Goal: Information Seeking & Learning: Learn about a topic

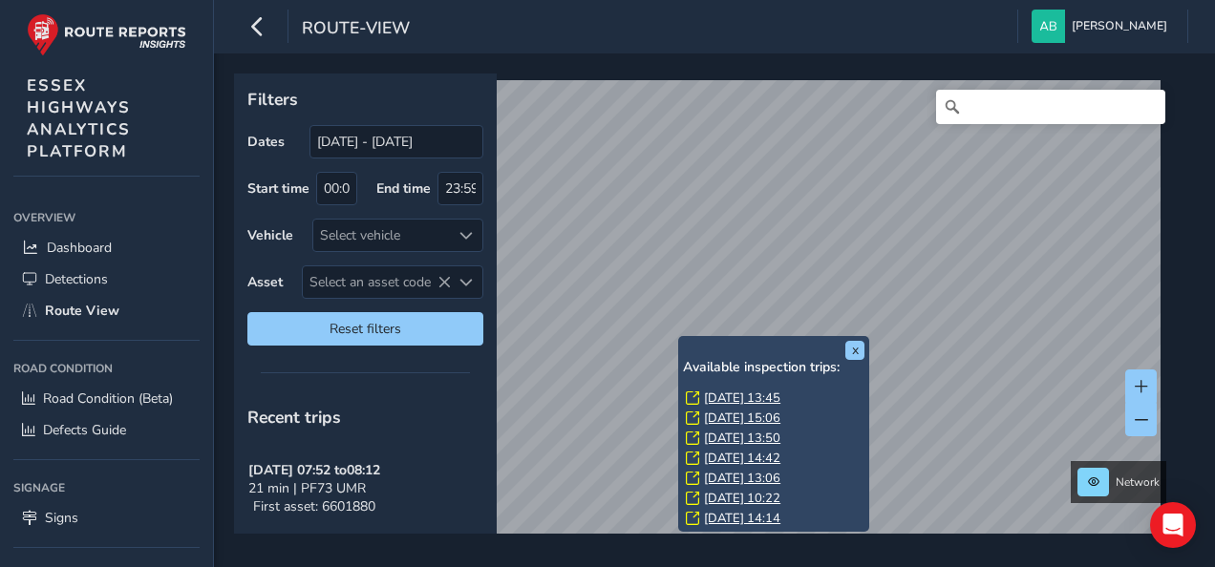
click at [737, 399] on link "Tue, 23 Sep, 13:45" at bounding box center [742, 398] width 76 height 17
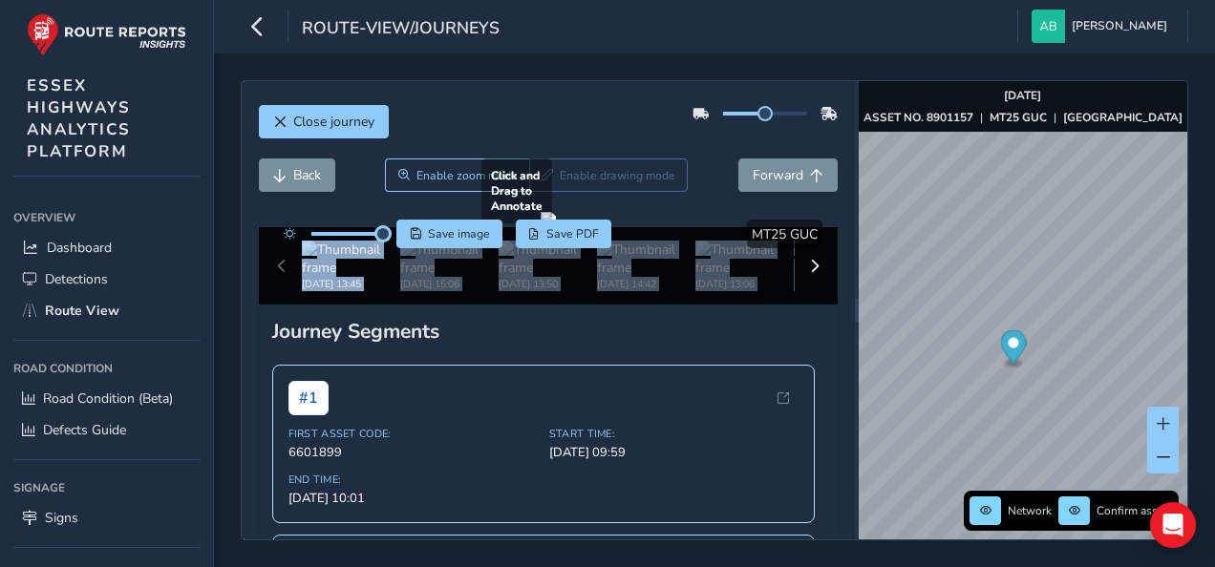
drag, startPoint x: 378, startPoint y: 245, endPoint x: 391, endPoint y: 248, distance: 13.0
click at [391, 248] on div "Click and Drag to Annotate Sep 23 2025, 13:45 Sep 22 2025, 15:06 Sep 22 2025, 1…" at bounding box center [549, 258] width 580 height 93
click at [294, 170] on span "Back" at bounding box center [307, 175] width 28 height 18
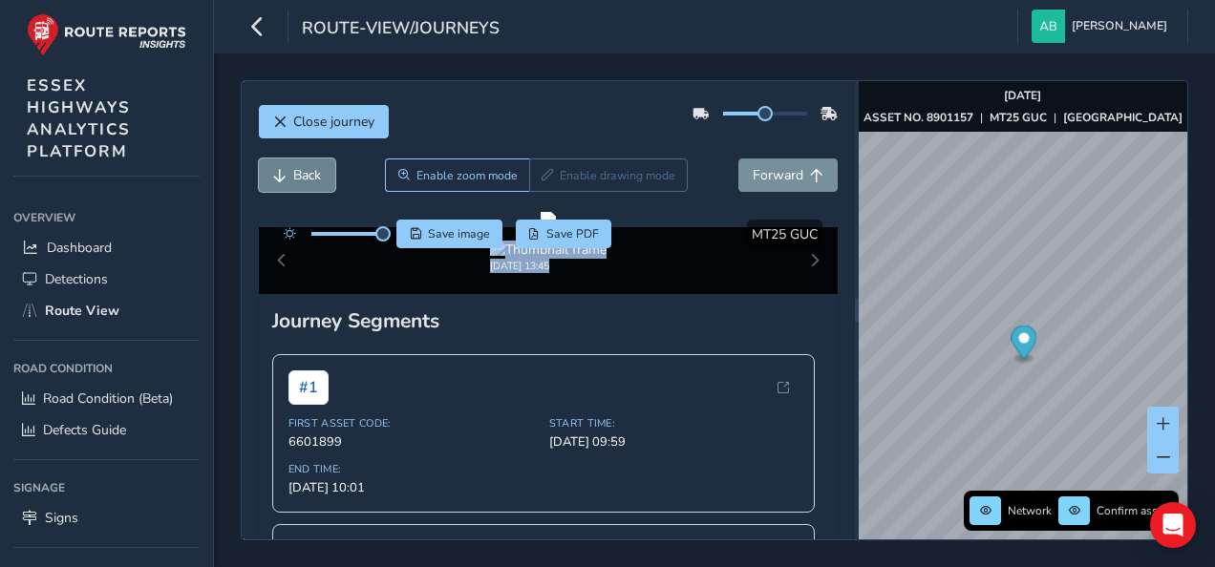
click at [294, 170] on span "Back" at bounding box center [307, 175] width 28 height 18
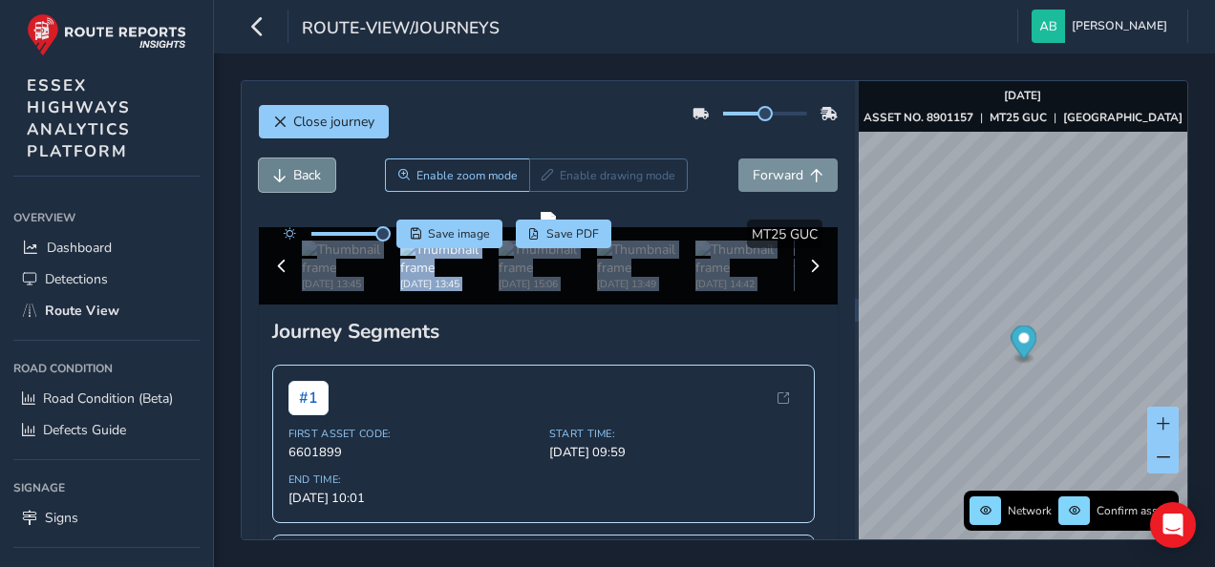
click at [294, 170] on span "Back" at bounding box center [307, 175] width 28 height 18
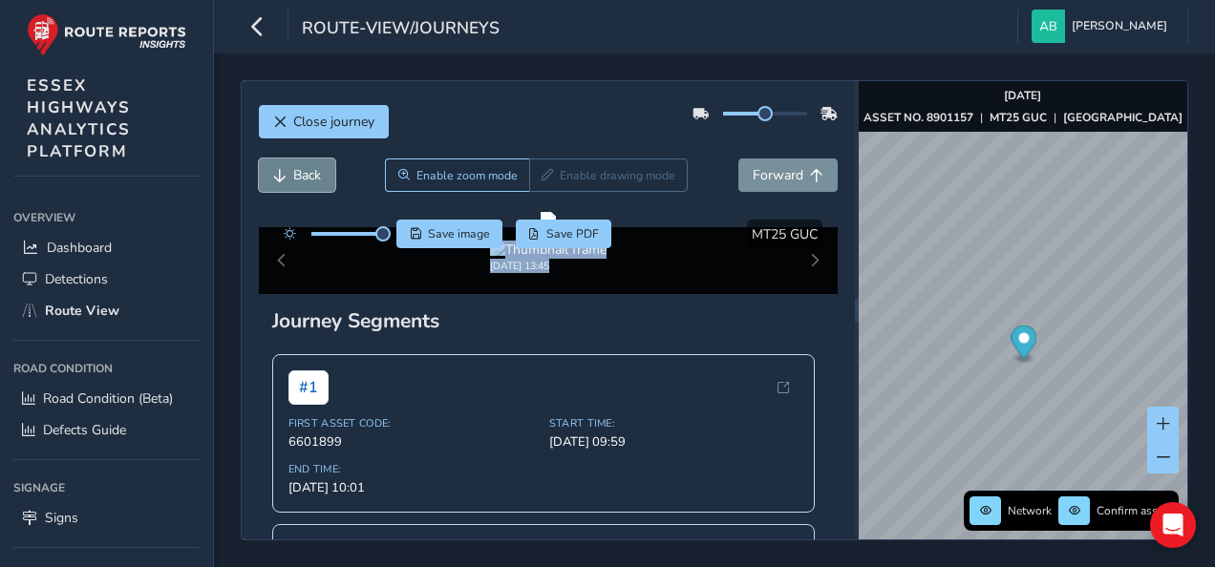
click at [294, 170] on span "Back" at bounding box center [307, 175] width 28 height 18
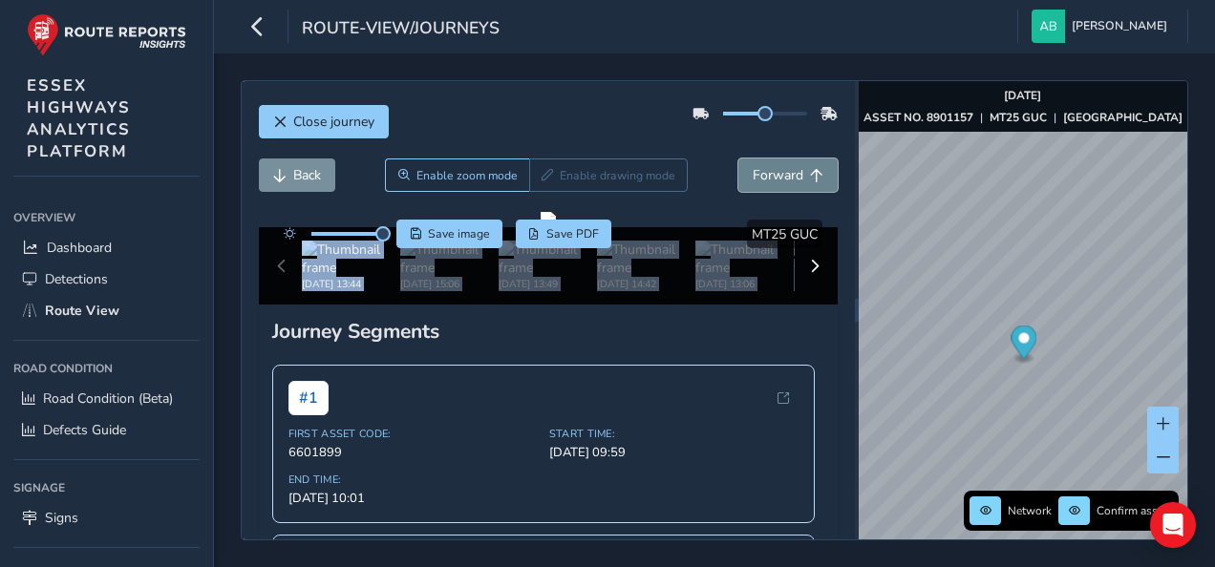
click at [779, 176] on span "Forward" at bounding box center [778, 175] width 51 height 18
click at [309, 173] on span "Back" at bounding box center [307, 175] width 28 height 18
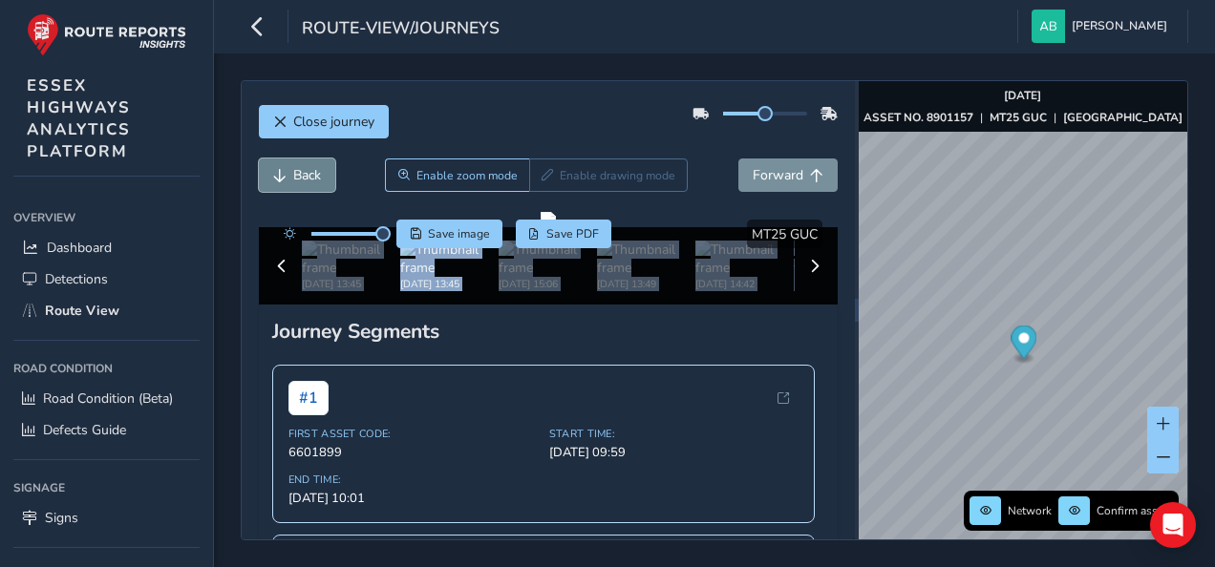
click at [310, 173] on span "Back" at bounding box center [307, 175] width 28 height 18
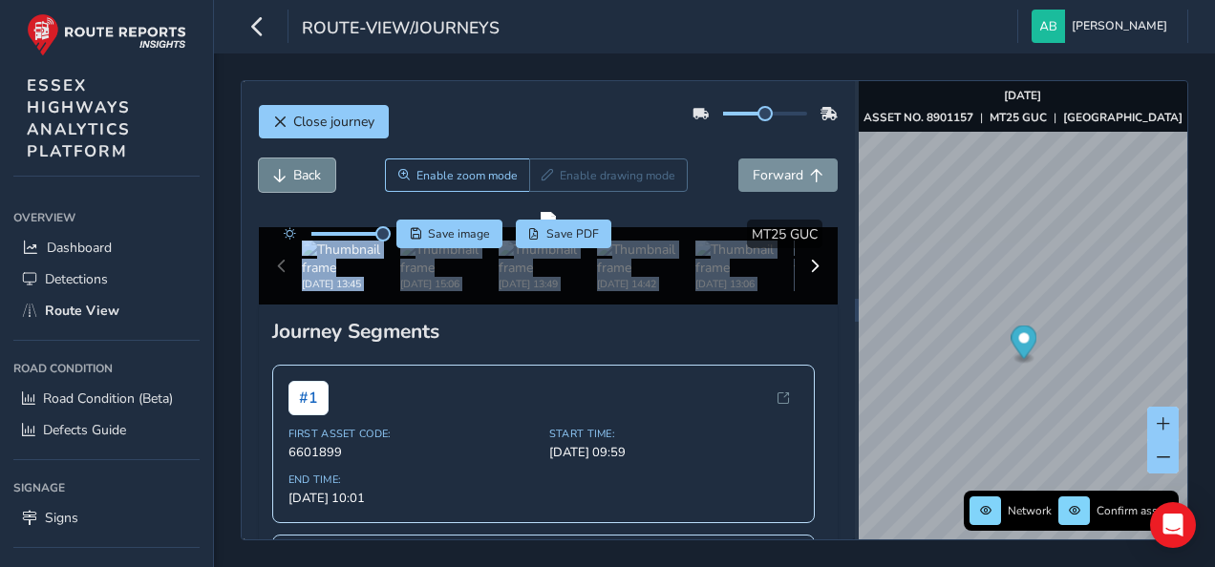
click at [310, 173] on span "Back" at bounding box center [307, 175] width 28 height 18
click at [753, 166] on span "Forward" at bounding box center [778, 175] width 51 height 18
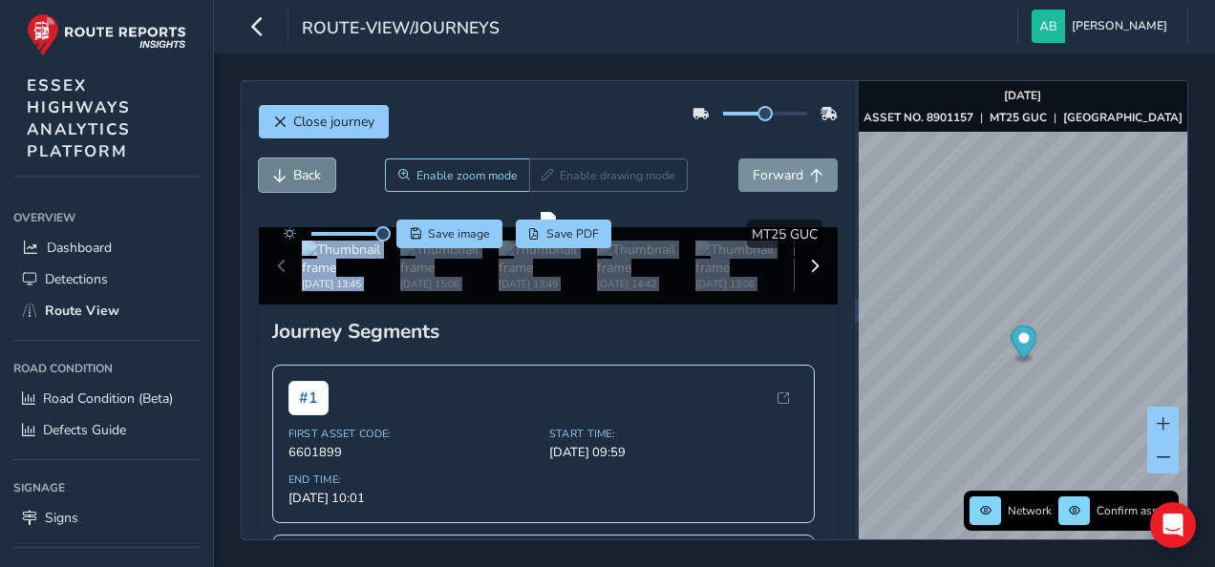
click at [300, 172] on span "Back" at bounding box center [307, 175] width 28 height 18
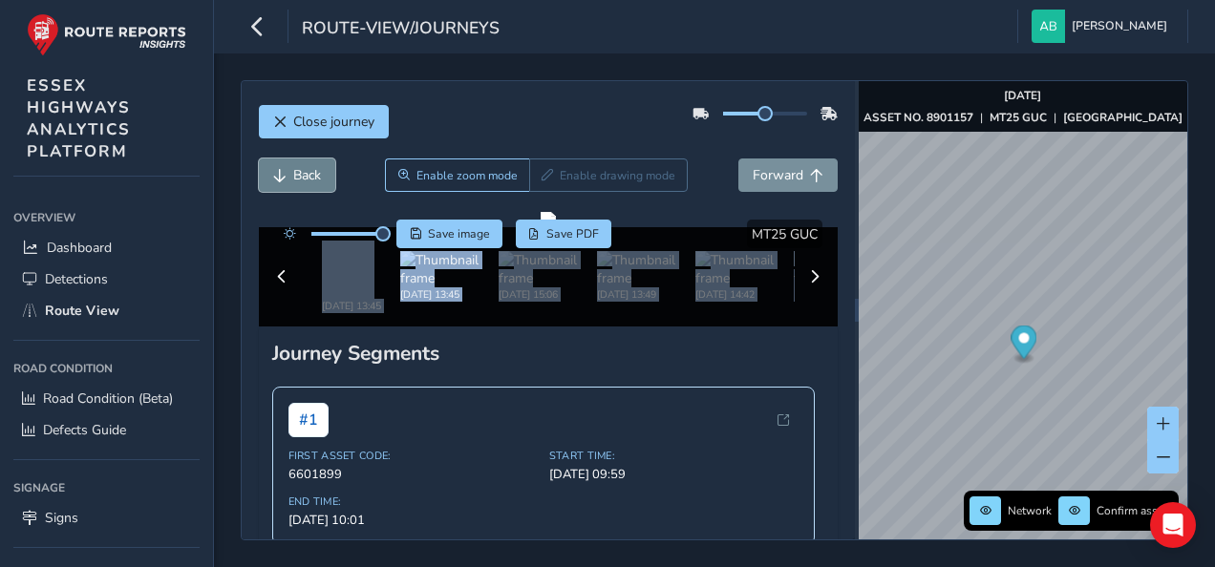
click at [300, 172] on span "Back" at bounding box center [307, 175] width 28 height 18
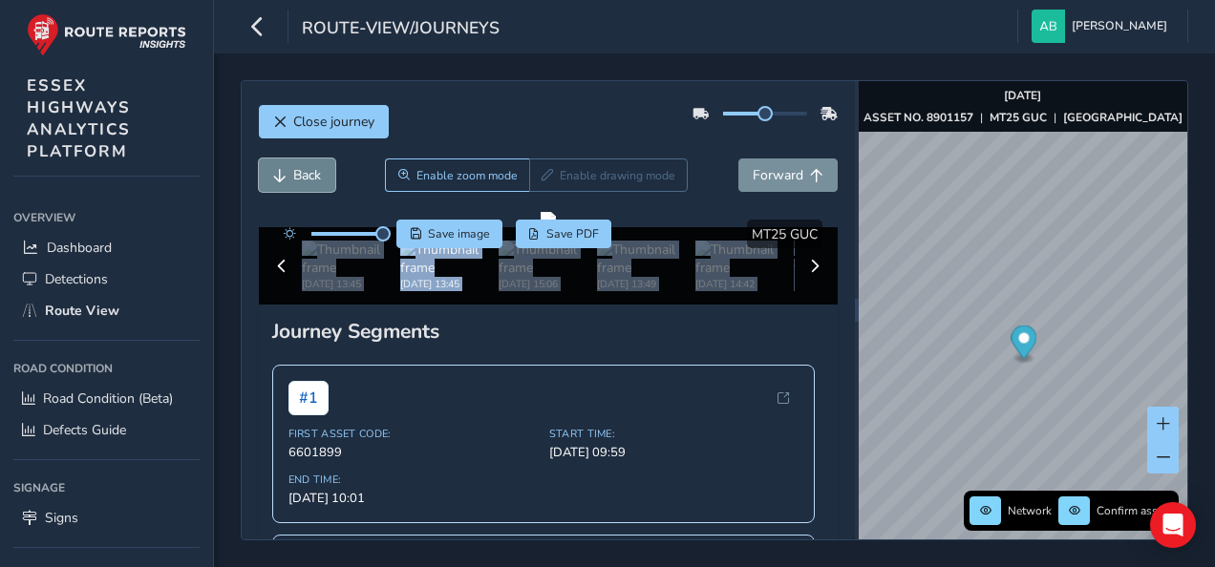
click at [300, 172] on span "Back" at bounding box center [307, 175] width 28 height 18
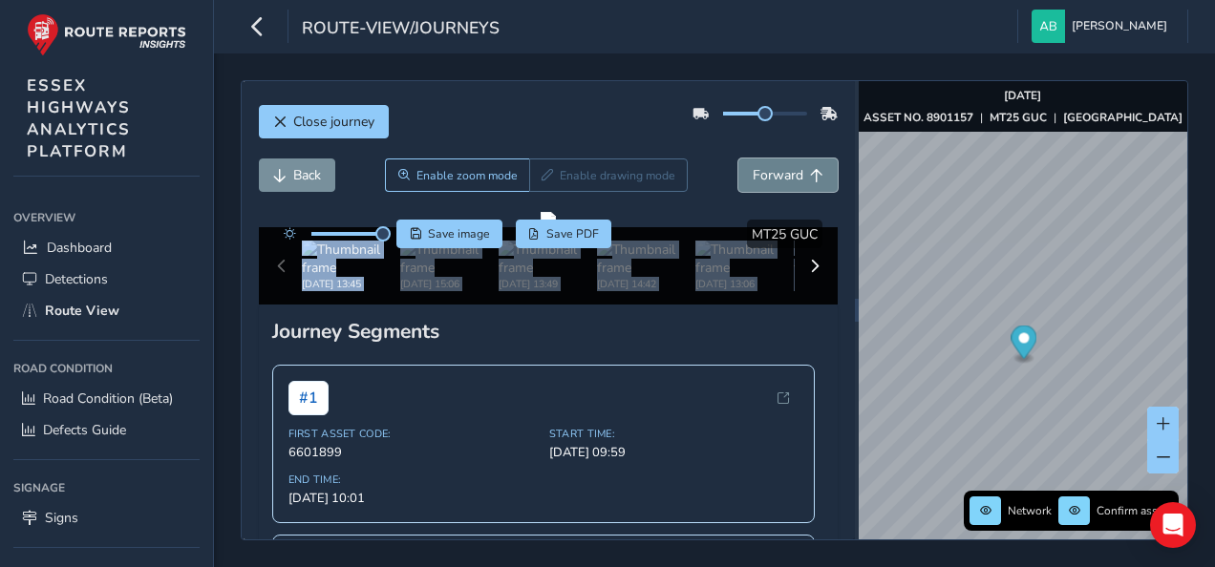
click at [760, 167] on span "Forward" at bounding box center [778, 175] width 51 height 18
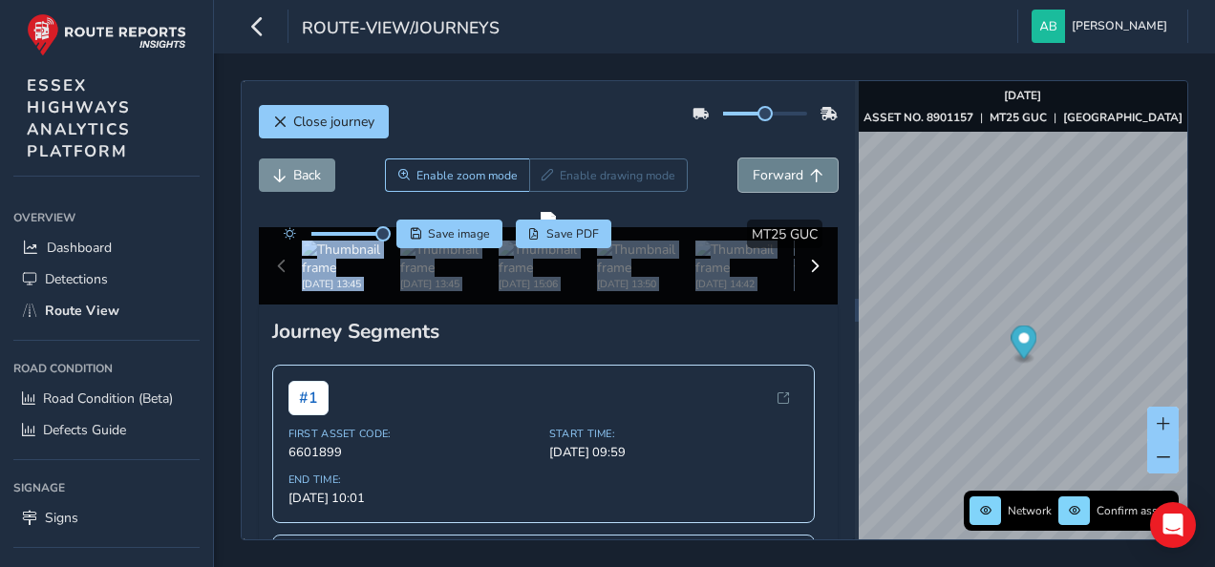
click at [760, 167] on span "Forward" at bounding box center [778, 175] width 51 height 18
click at [302, 180] on span "Back" at bounding box center [307, 175] width 28 height 18
click at [259, 159] on button "Back" at bounding box center [297, 175] width 76 height 33
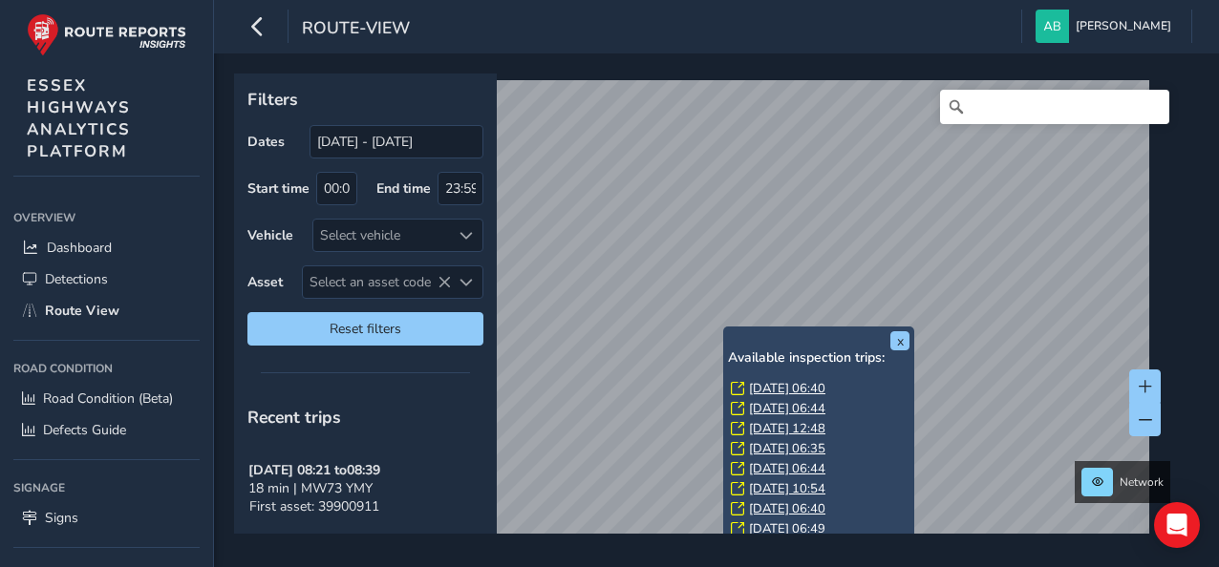
click at [770, 411] on link "[DATE] 06:44" at bounding box center [787, 408] width 76 height 17
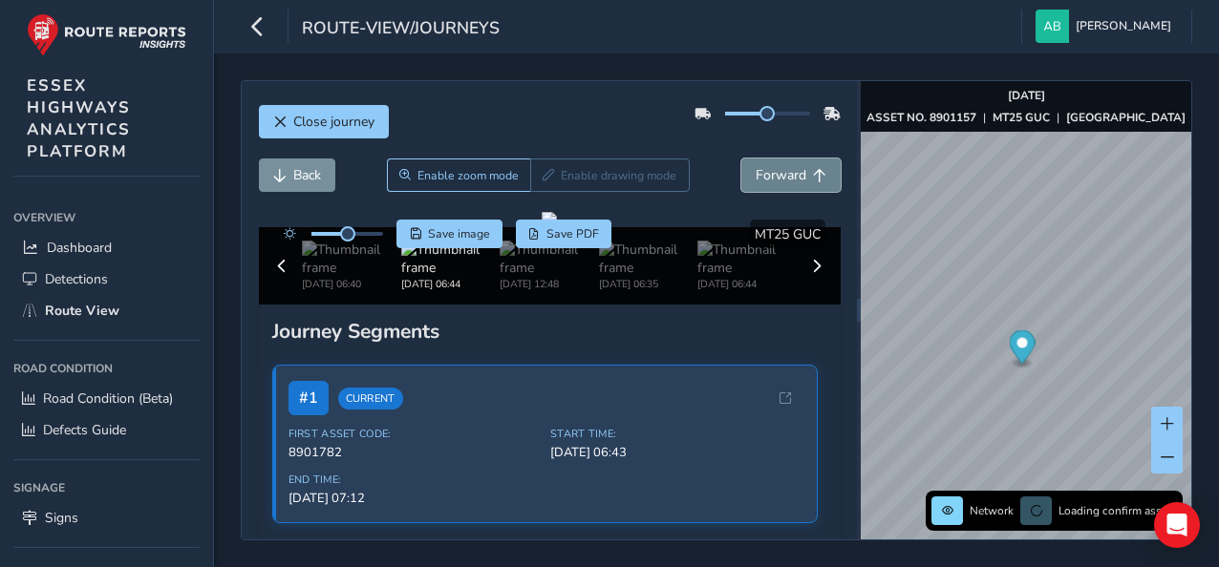
click at [768, 173] on span "Forward" at bounding box center [781, 175] width 51 height 18
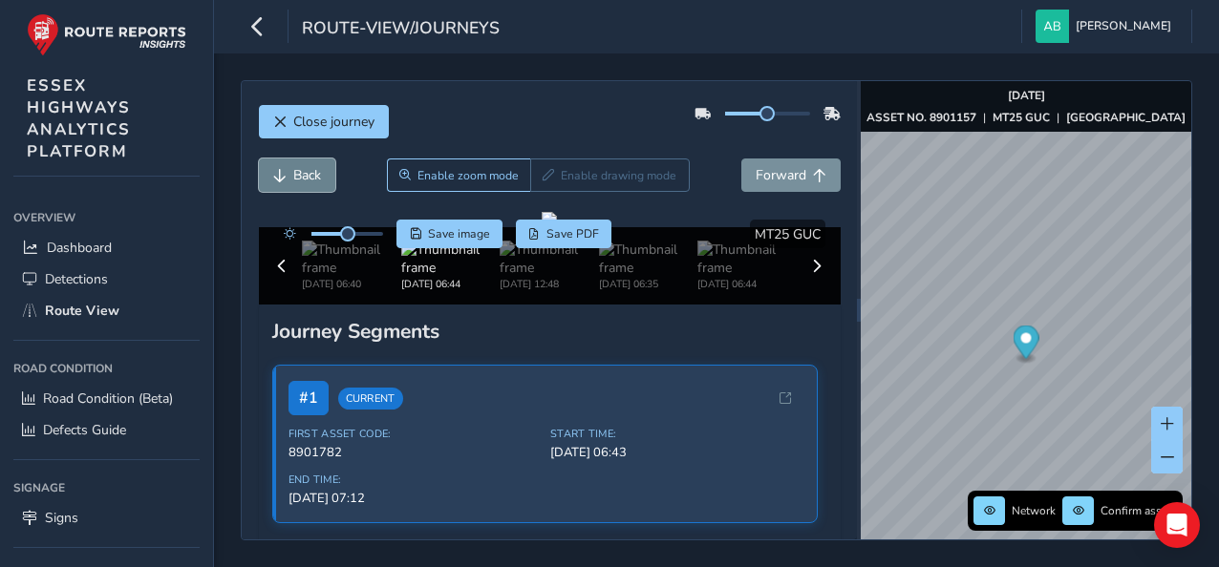
click at [309, 168] on span "Back" at bounding box center [307, 175] width 28 height 18
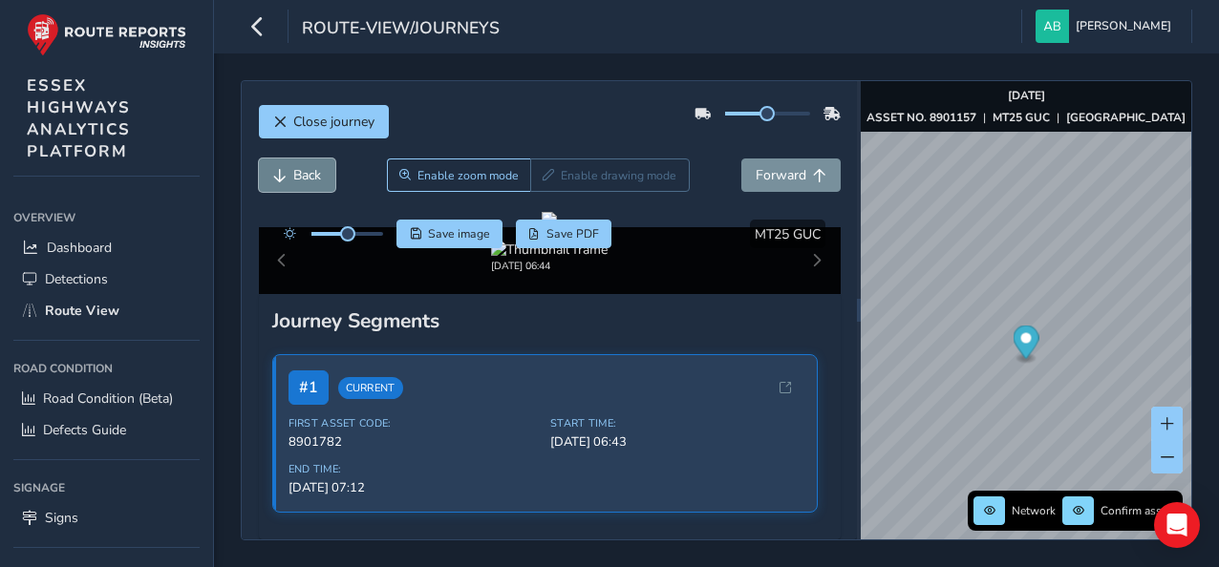
click at [309, 168] on span "Back" at bounding box center [307, 175] width 28 height 18
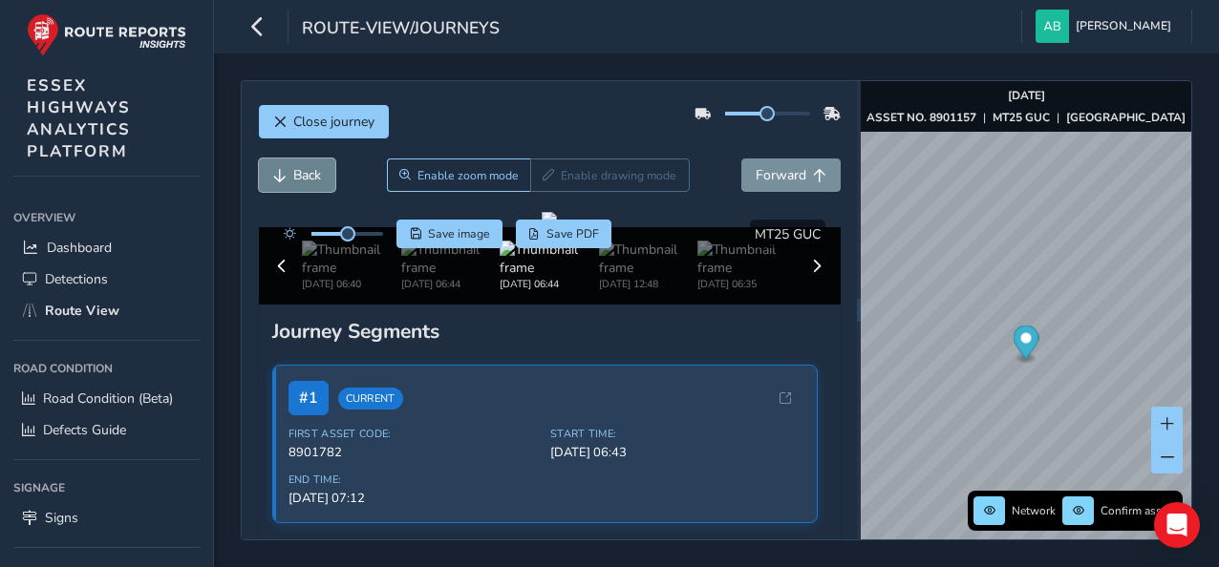
click at [309, 168] on span "Back" at bounding box center [307, 175] width 28 height 18
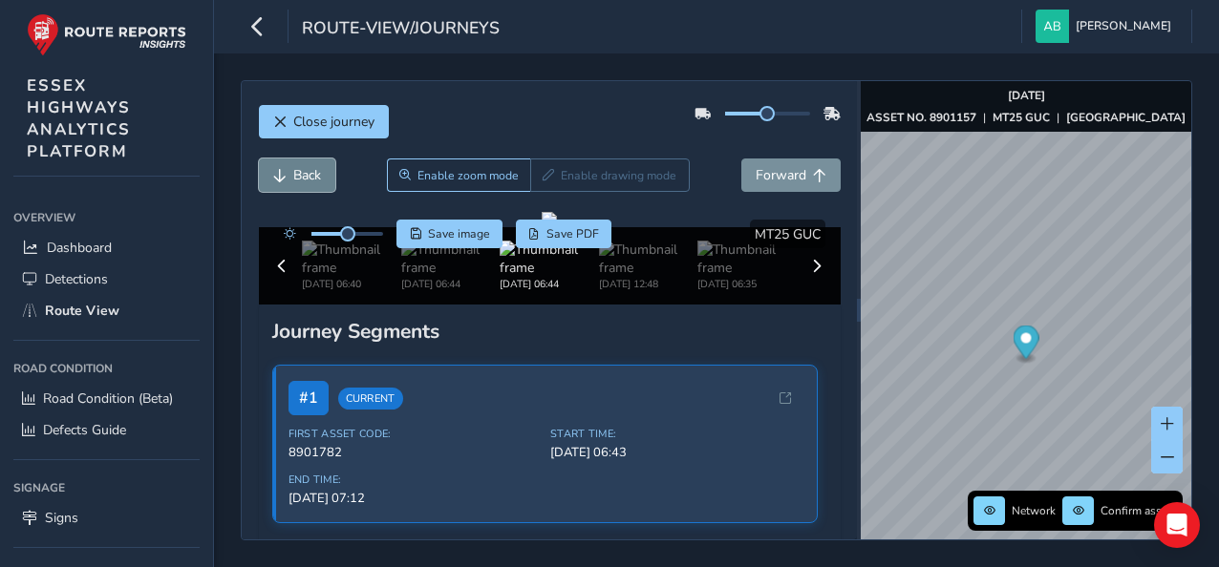
click at [309, 168] on span "Back" at bounding box center [307, 175] width 28 height 18
click at [782, 177] on span "Forward" at bounding box center [781, 175] width 51 height 18
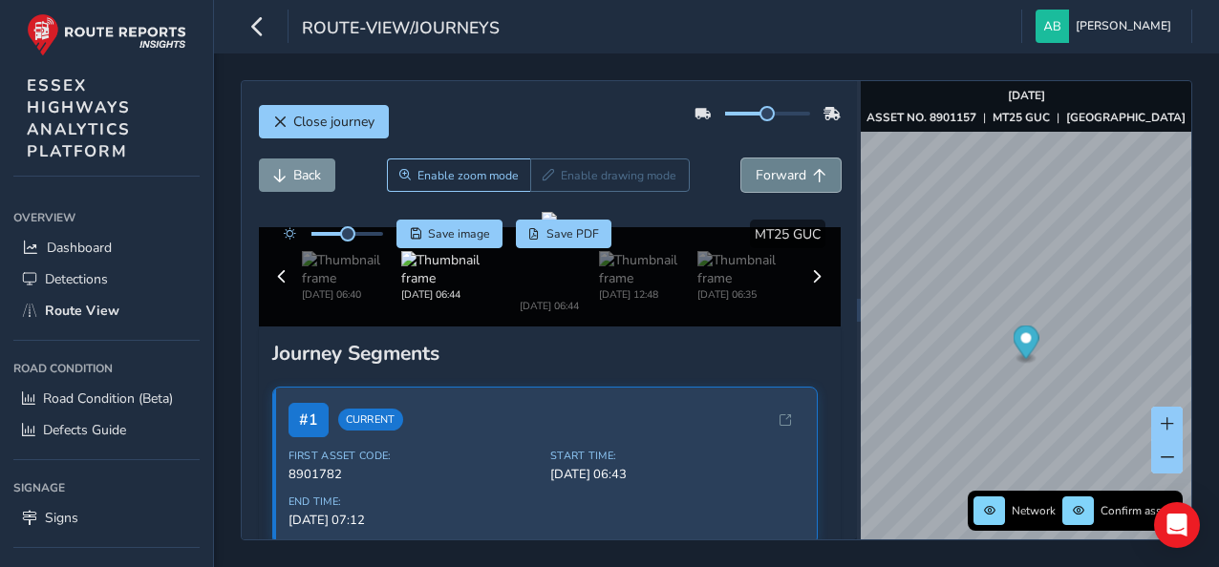
click at [782, 178] on span "Forward" at bounding box center [781, 175] width 51 height 18
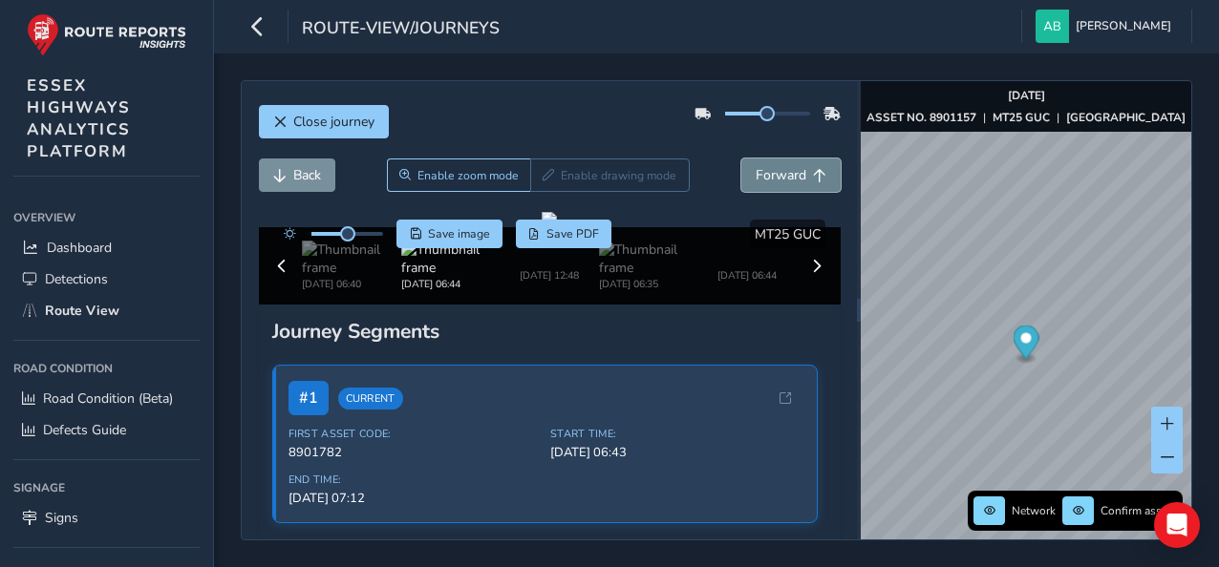
click at [789, 181] on span "Forward" at bounding box center [781, 175] width 51 height 18
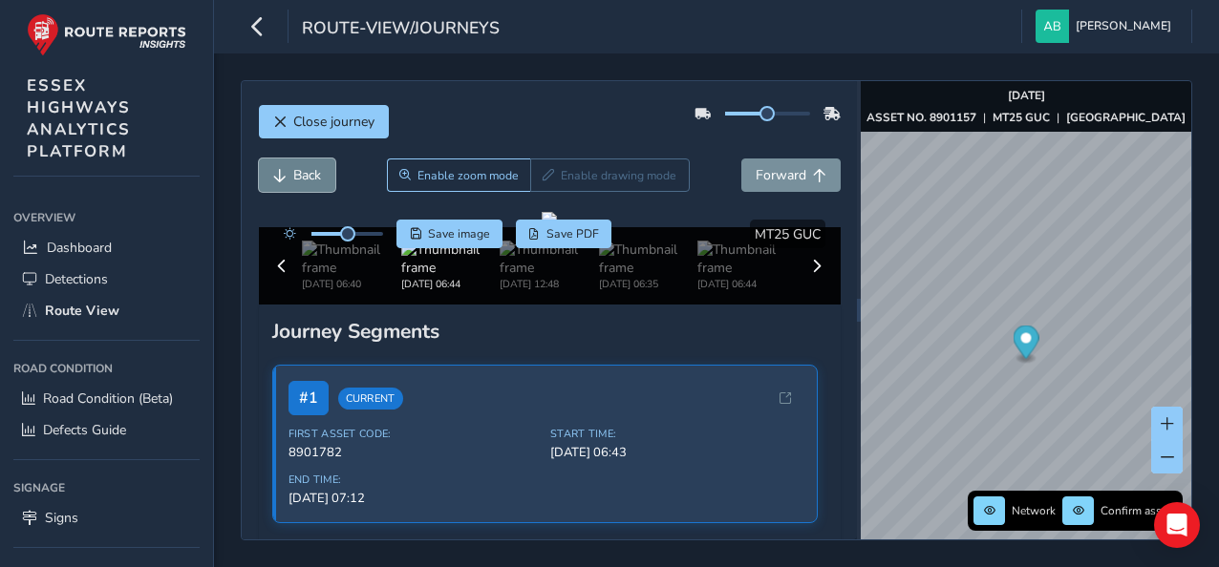
click at [288, 168] on button "Back" at bounding box center [297, 175] width 76 height 33
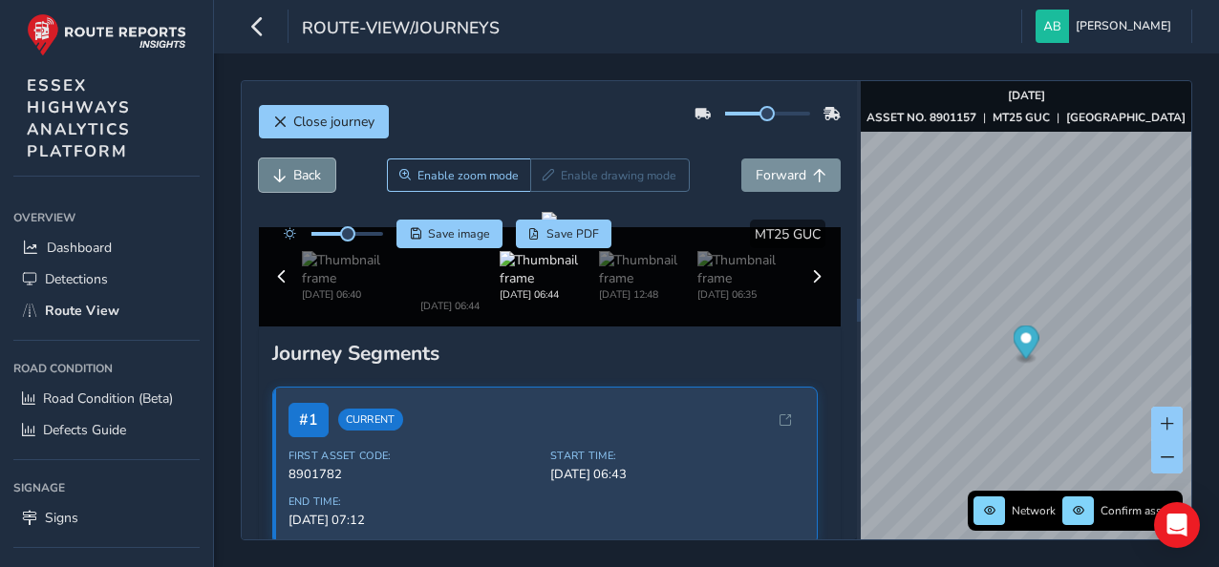
click at [288, 168] on button "Back" at bounding box center [297, 175] width 76 height 33
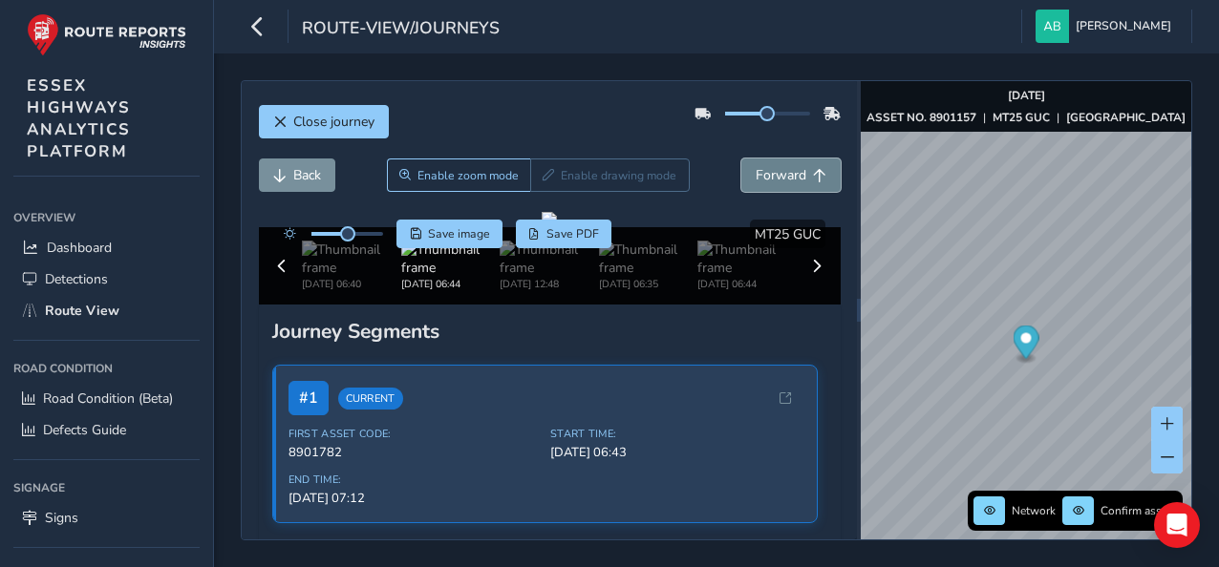
click at [781, 171] on span "Forward" at bounding box center [781, 175] width 51 height 18
click at [300, 173] on span "Back" at bounding box center [307, 175] width 28 height 18
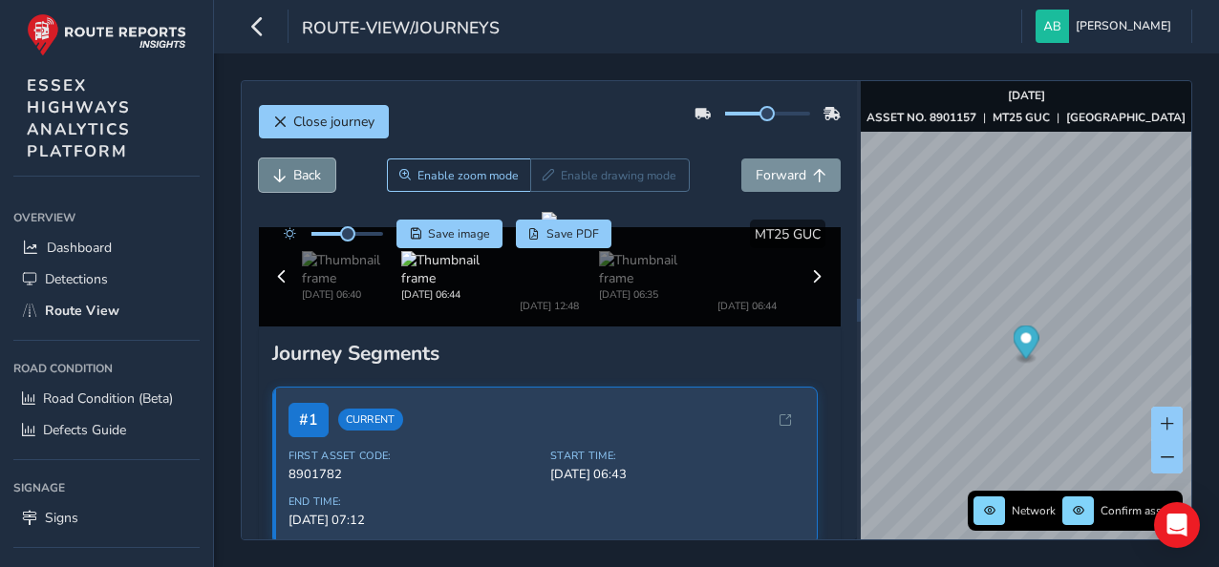
click at [300, 173] on span "Back" at bounding box center [307, 175] width 28 height 18
click at [296, 179] on span "Back" at bounding box center [307, 175] width 28 height 18
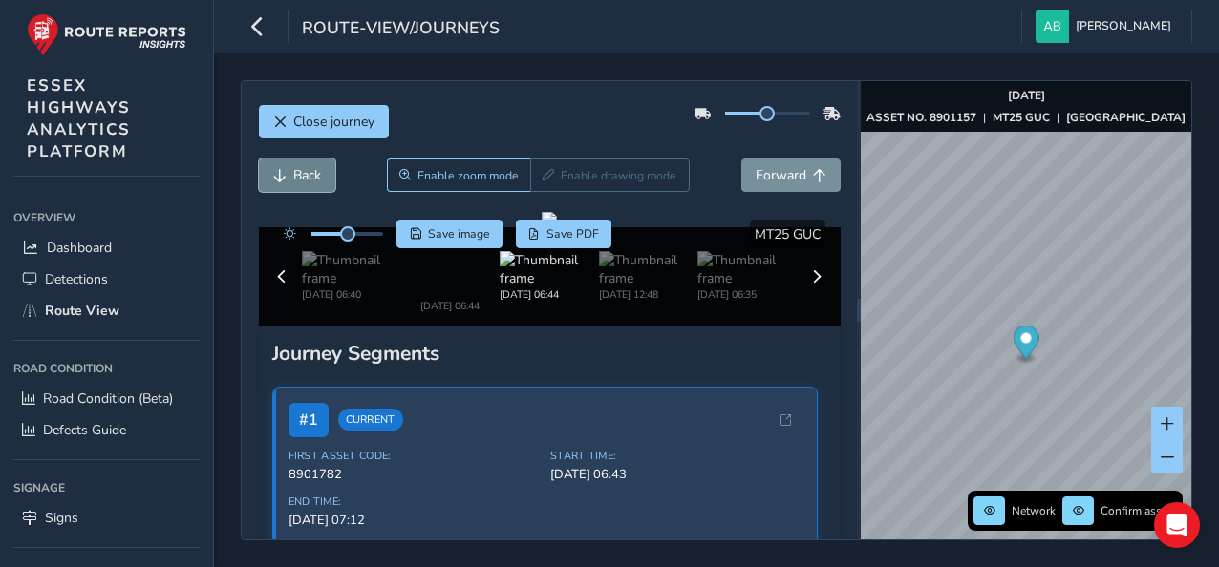
click at [296, 179] on span "Back" at bounding box center [307, 175] width 28 height 18
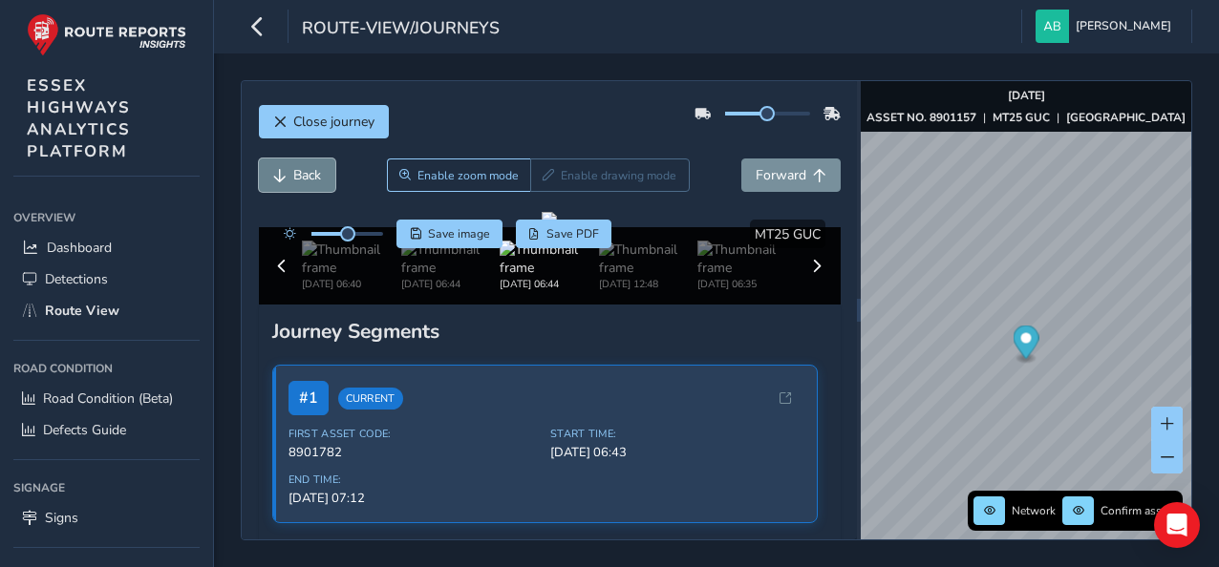
click at [296, 179] on span "Back" at bounding box center [307, 175] width 28 height 18
click at [756, 180] on span "Forward" at bounding box center [781, 175] width 51 height 18
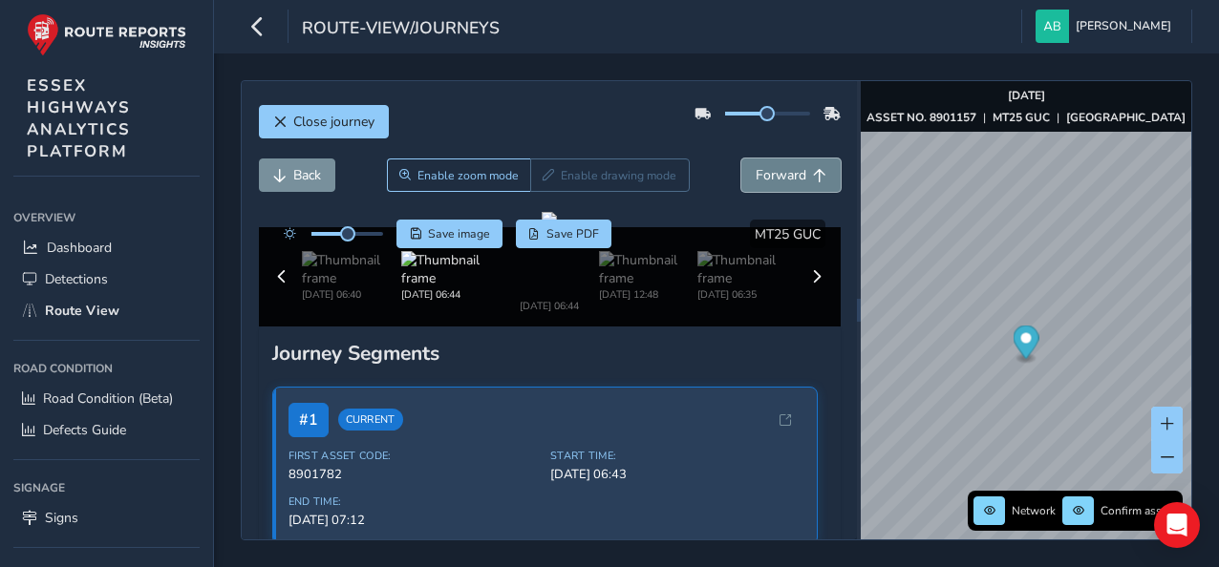
click at [756, 180] on span "Forward" at bounding box center [781, 175] width 51 height 18
